Goal: Information Seeking & Learning: Learn about a topic

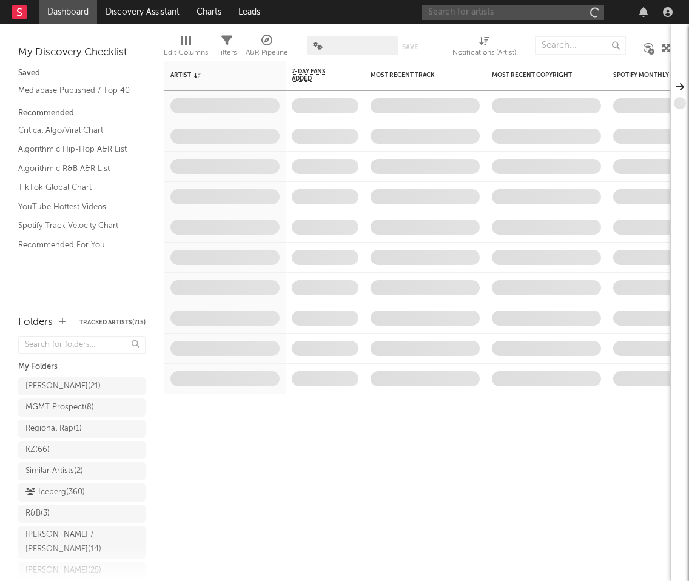
click at [505, 10] on input "text" at bounding box center [513, 12] width 182 height 15
paste input "[URL][DOMAIN_NAME]"
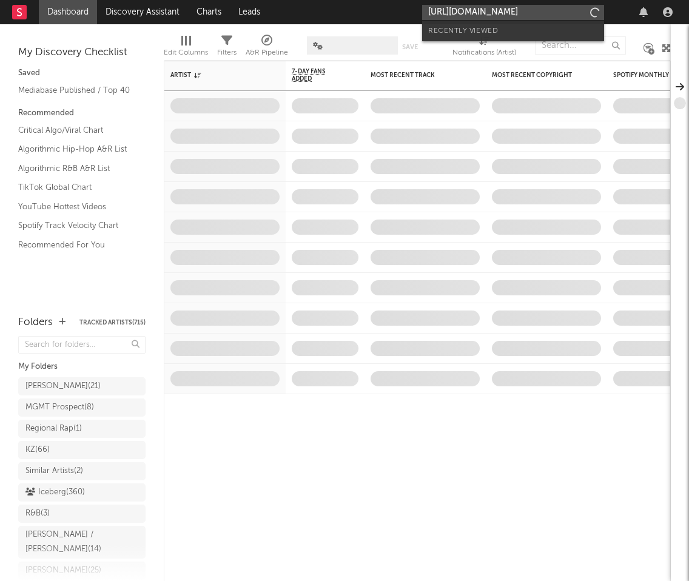
scroll to position [0, 121]
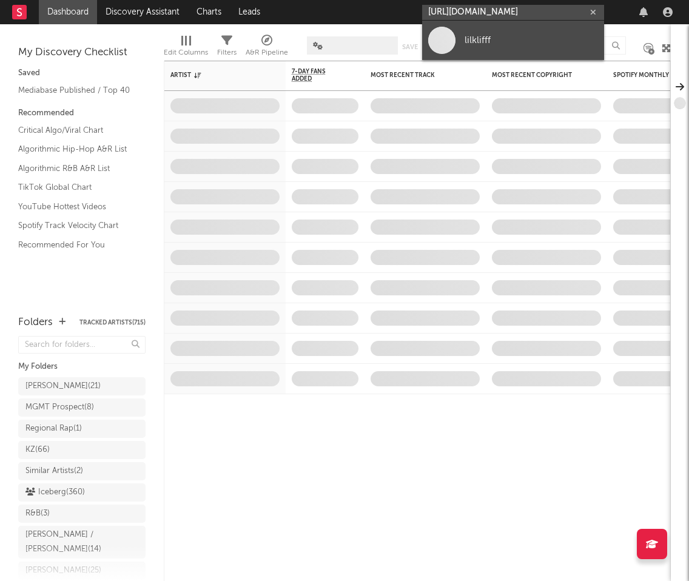
type input "[URL][DOMAIN_NAME]"
click at [501, 33] on div "lilklifff" at bounding box center [532, 40] width 134 height 15
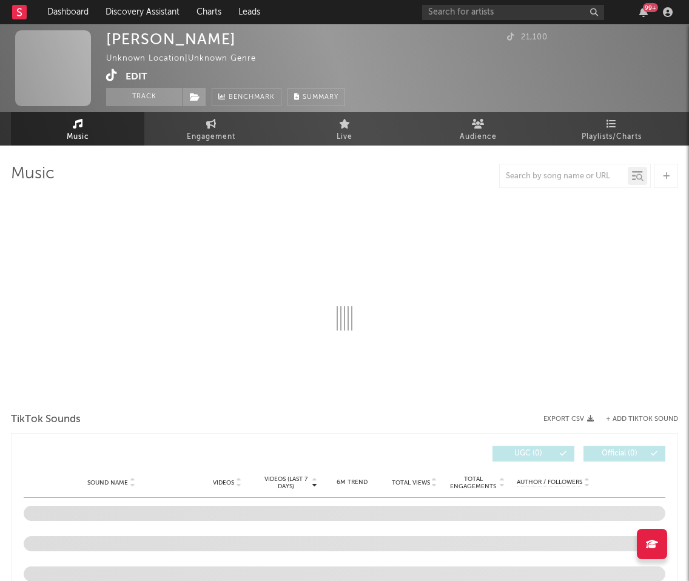
select select "1w"
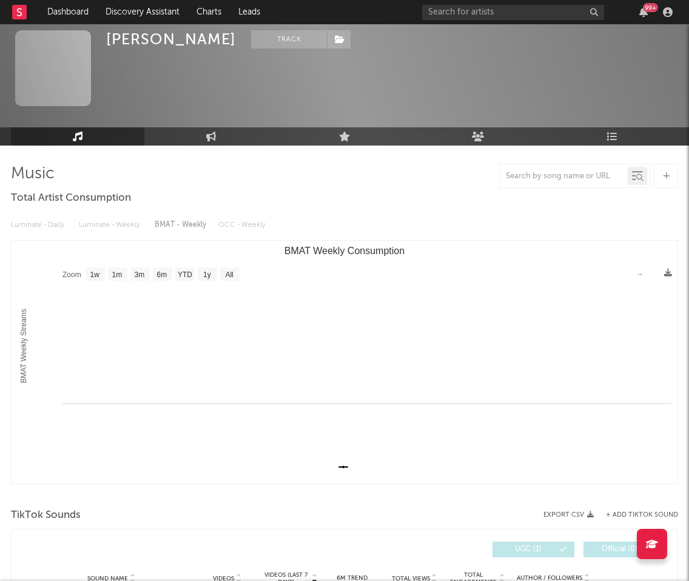
scroll to position [132, 0]
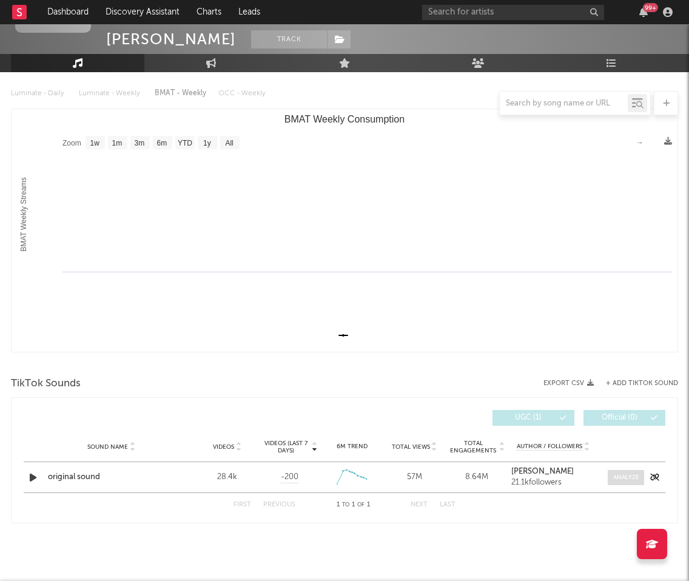
click at [624, 476] on div at bounding box center [627, 477] width 26 height 9
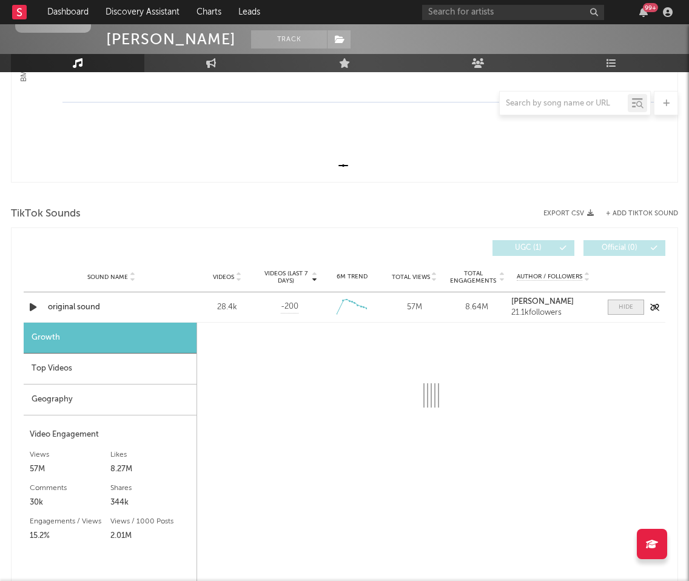
scroll to position [466, 0]
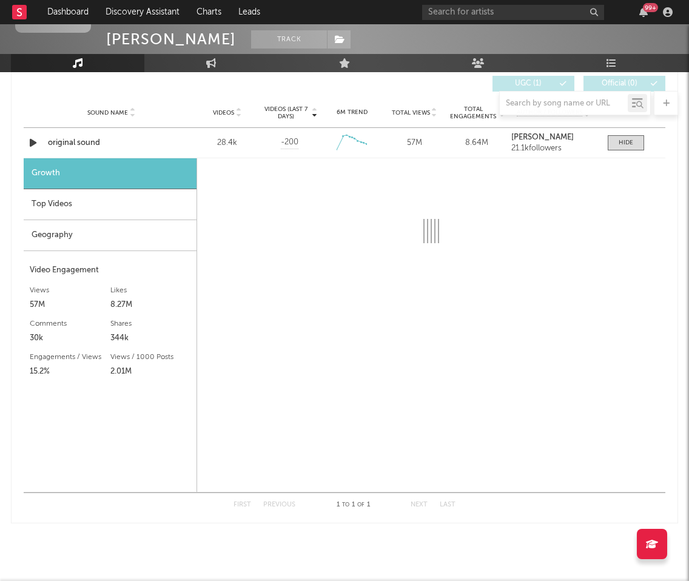
select select "6m"
